Goal: Task Accomplishment & Management: Use online tool/utility

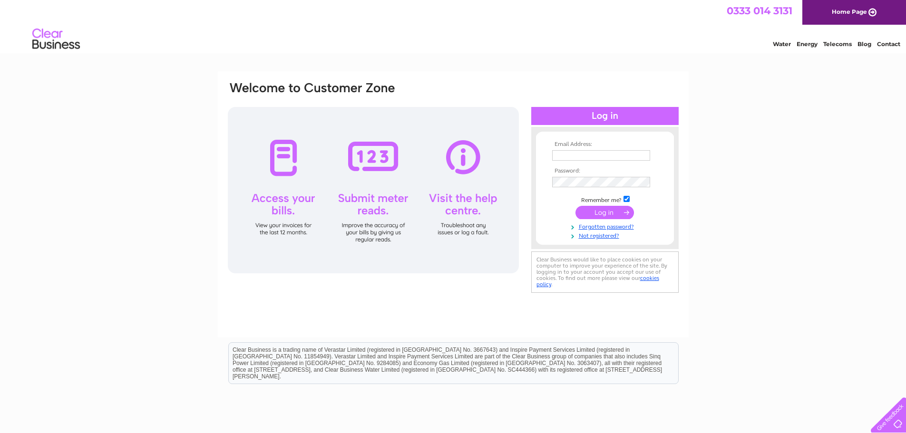
type input "derekbrown4573@btinternet.com"
click at [590, 212] on input "submit" at bounding box center [604, 212] width 58 height 13
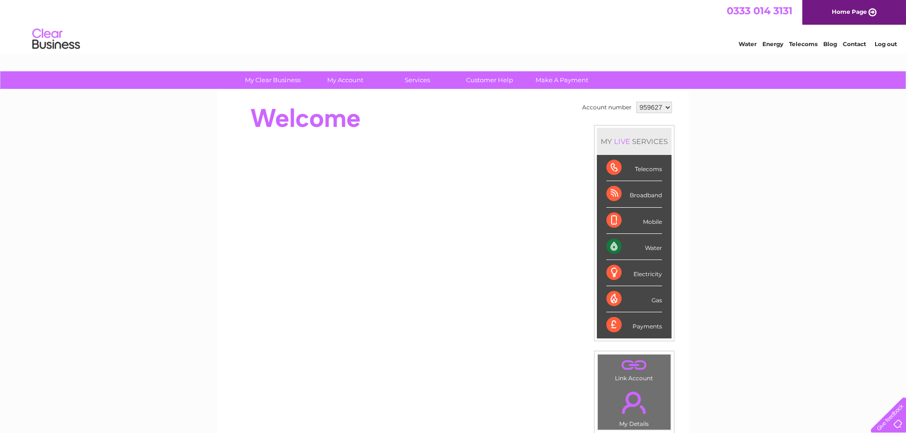
click at [617, 248] on div "Water" at bounding box center [634, 247] width 56 height 26
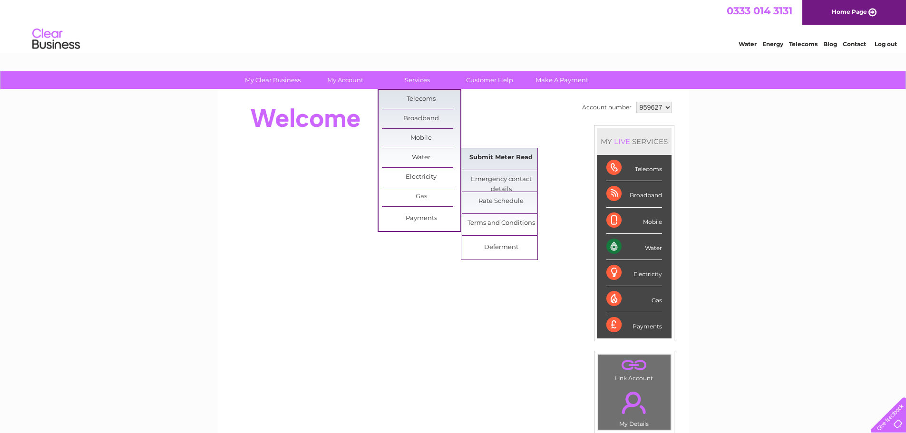
click at [479, 156] on link "Submit Meter Read" at bounding box center [501, 157] width 78 height 19
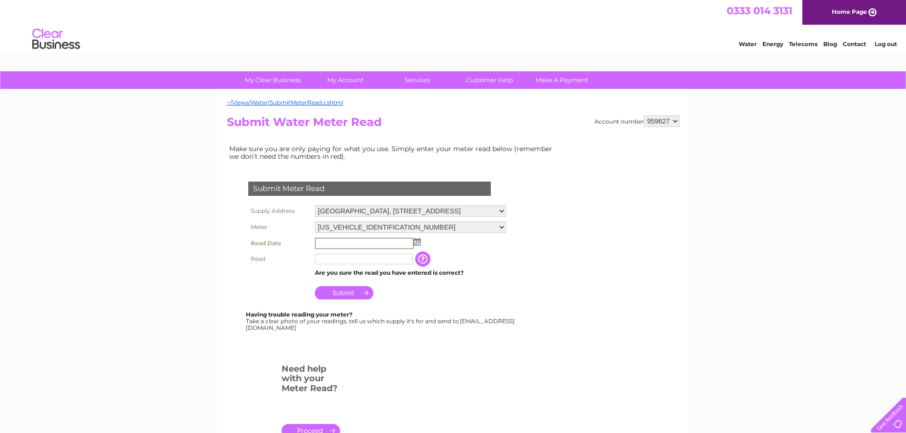
click at [337, 241] on input "text" at bounding box center [364, 243] width 99 height 11
click at [419, 242] on img at bounding box center [416, 242] width 7 height 8
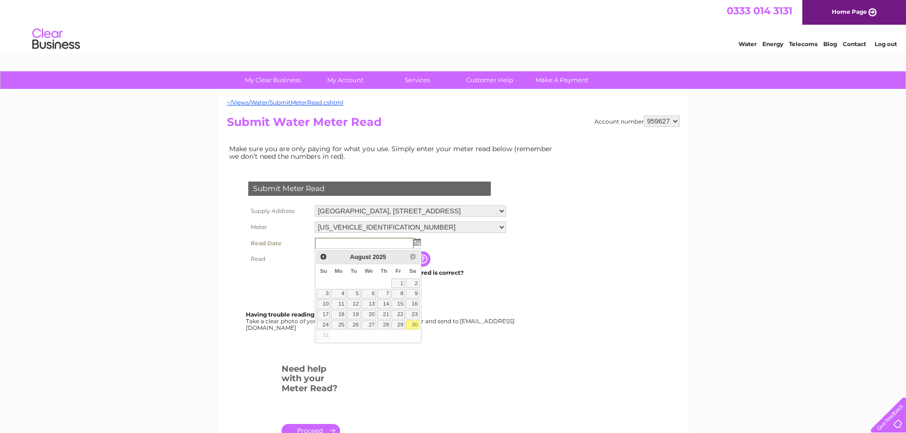
click at [416, 325] on link "30" at bounding box center [411, 325] width 13 height 10
type input "2025/08/30"
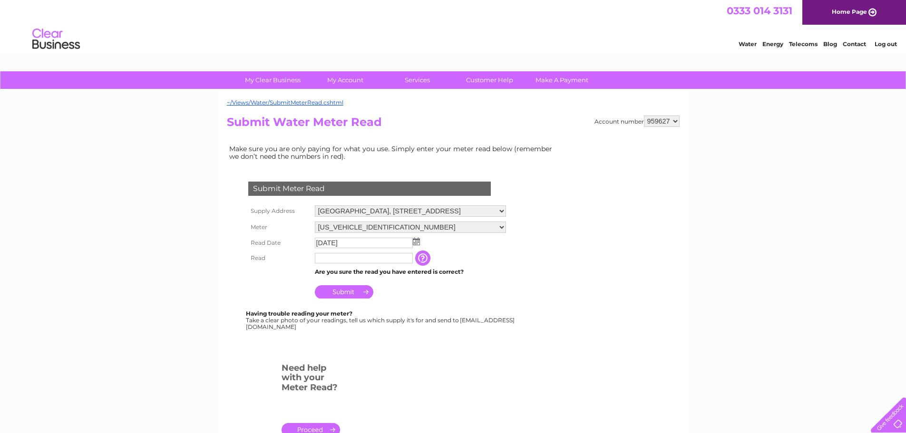
click at [343, 256] on input "text" at bounding box center [364, 258] width 98 height 10
type input "00446"
click at [347, 292] on input "Submit" at bounding box center [344, 291] width 58 height 13
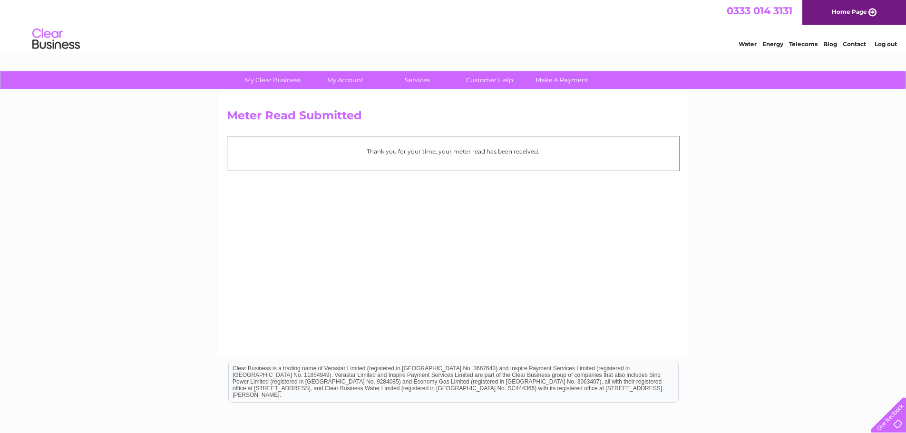
click at [885, 46] on link "Log out" at bounding box center [885, 43] width 22 height 7
